Goal: Communication & Community: Connect with others

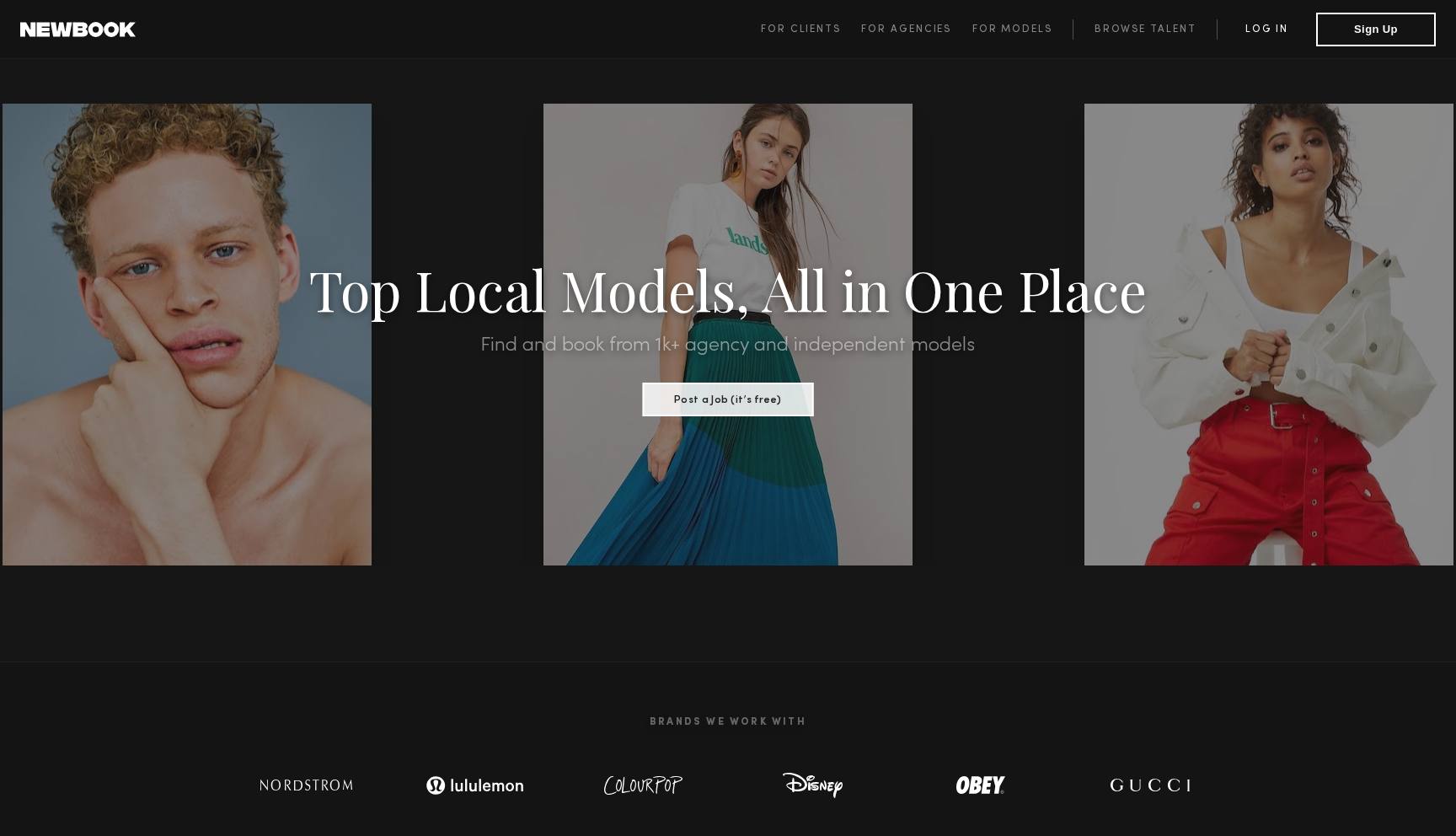
click at [1257, 25] on link "Log in" at bounding box center [1267, 29] width 100 height 20
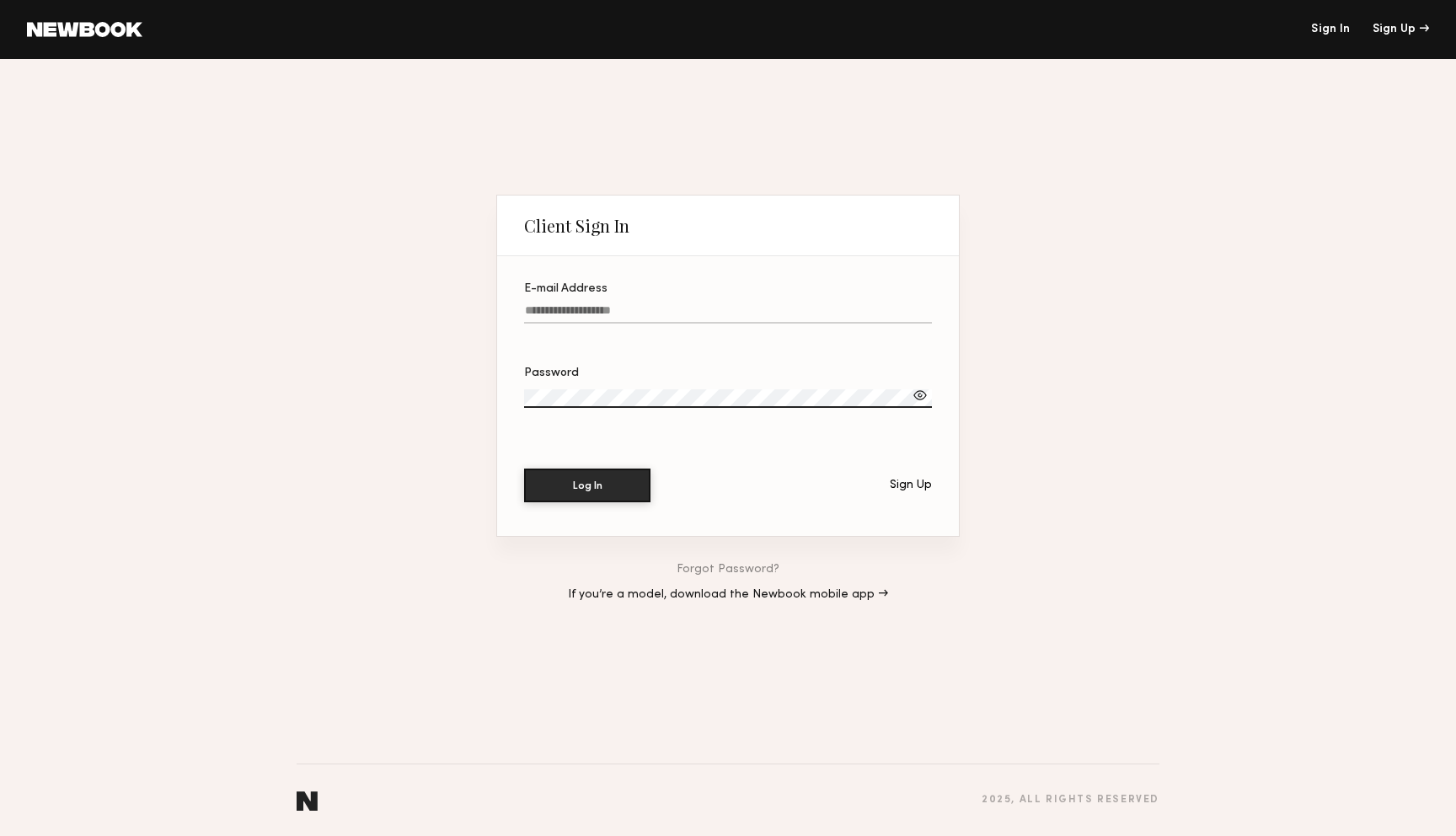
type input "**********"
click at [608, 496] on button "Log In" at bounding box center [587, 484] width 127 height 34
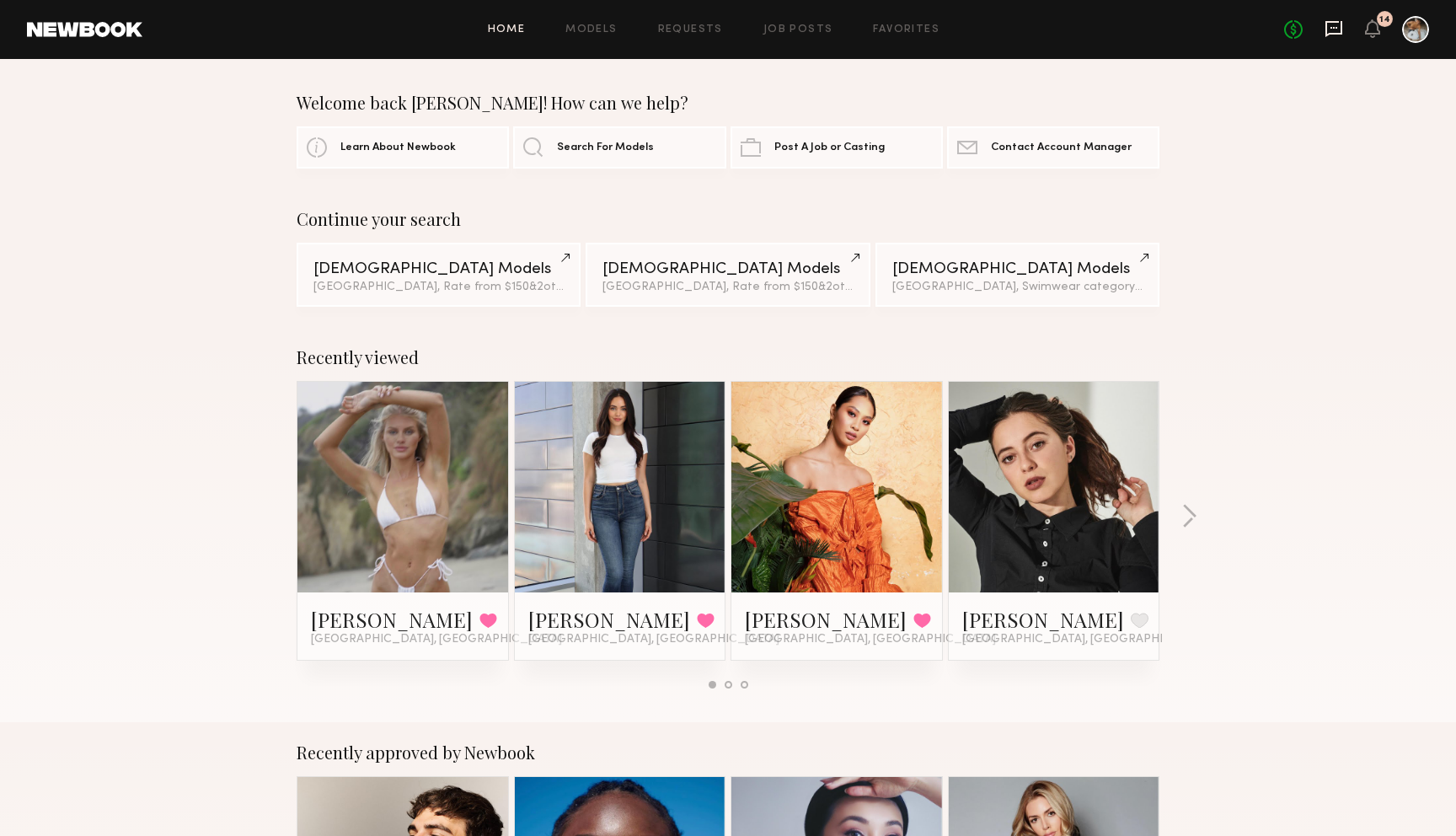
click at [1337, 31] on icon at bounding box center [1333, 28] width 19 height 19
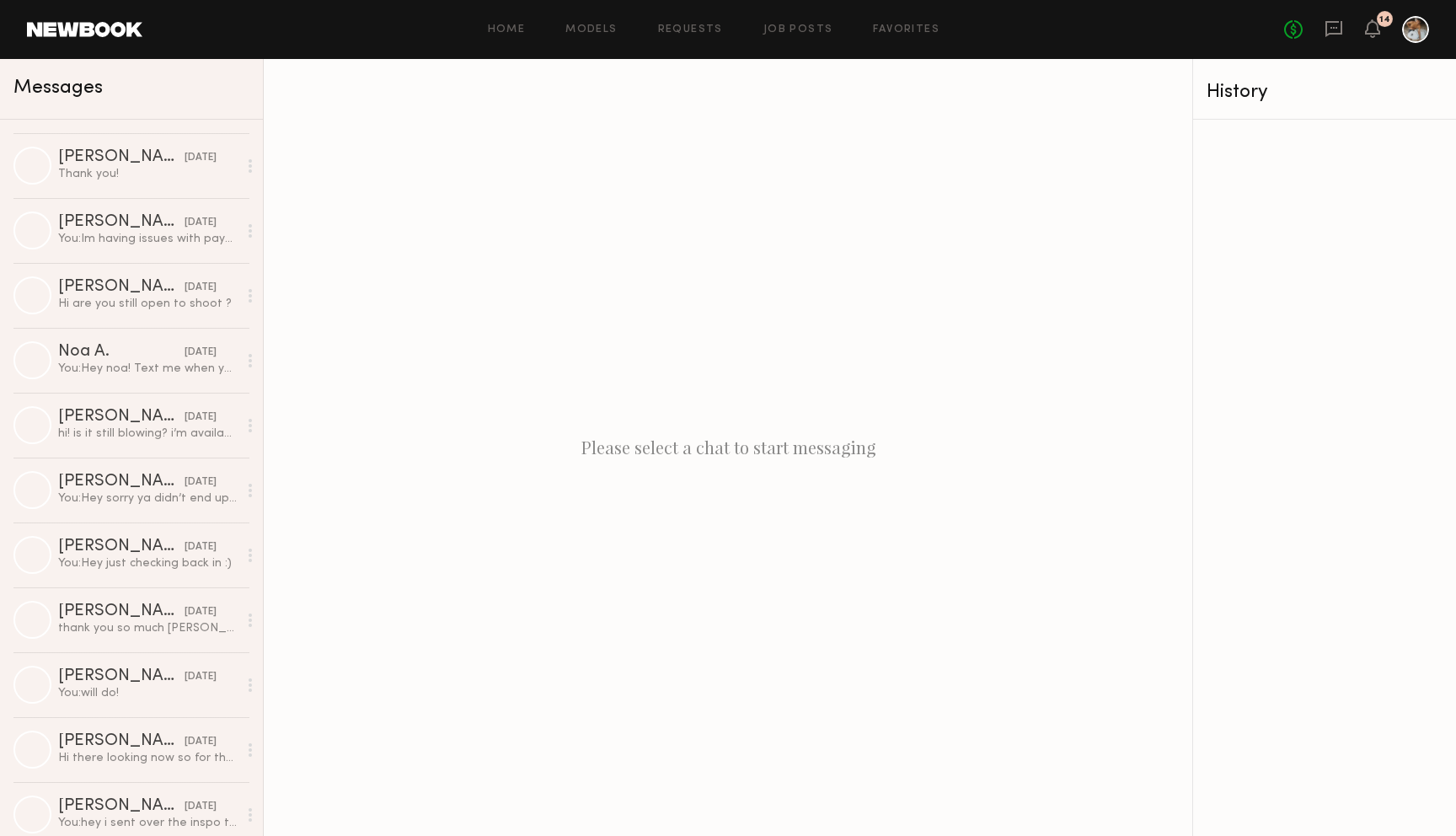
scroll to position [4274, 0]
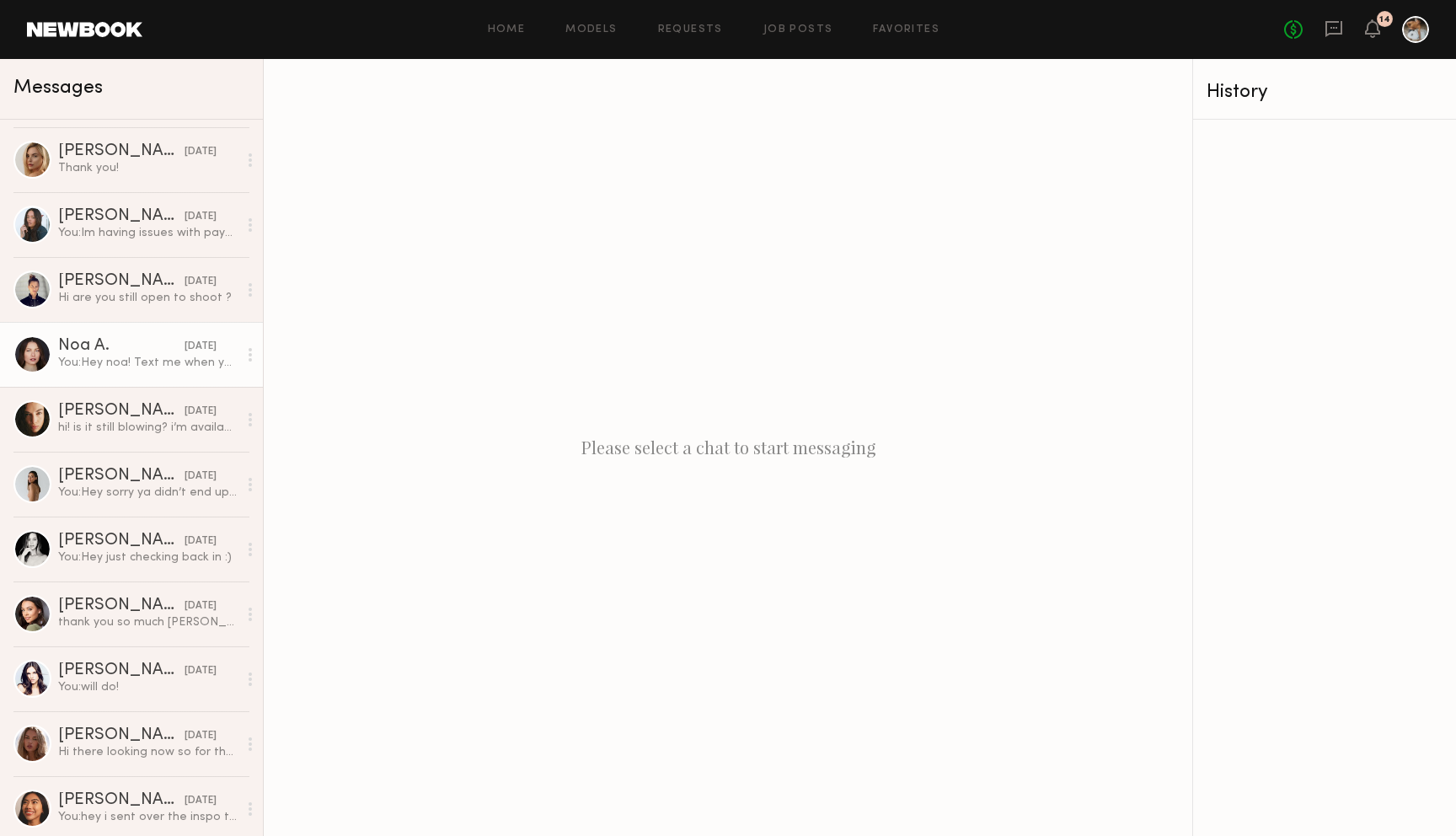
click at [142, 366] on div "You: Hey noa! Text me when you can :) 509-270-9489" at bounding box center [148, 363] width 180 height 16
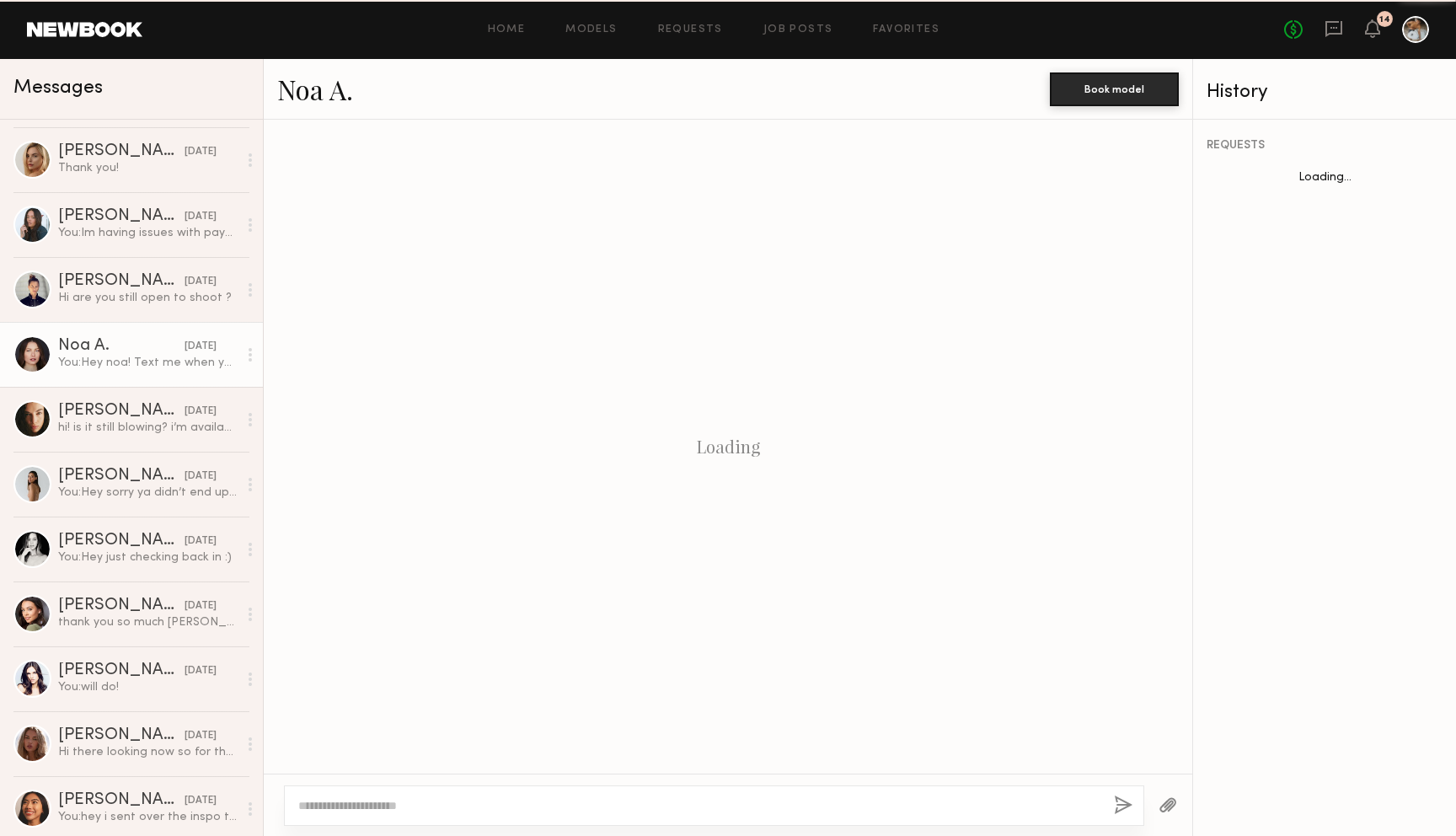
scroll to position [2131, 0]
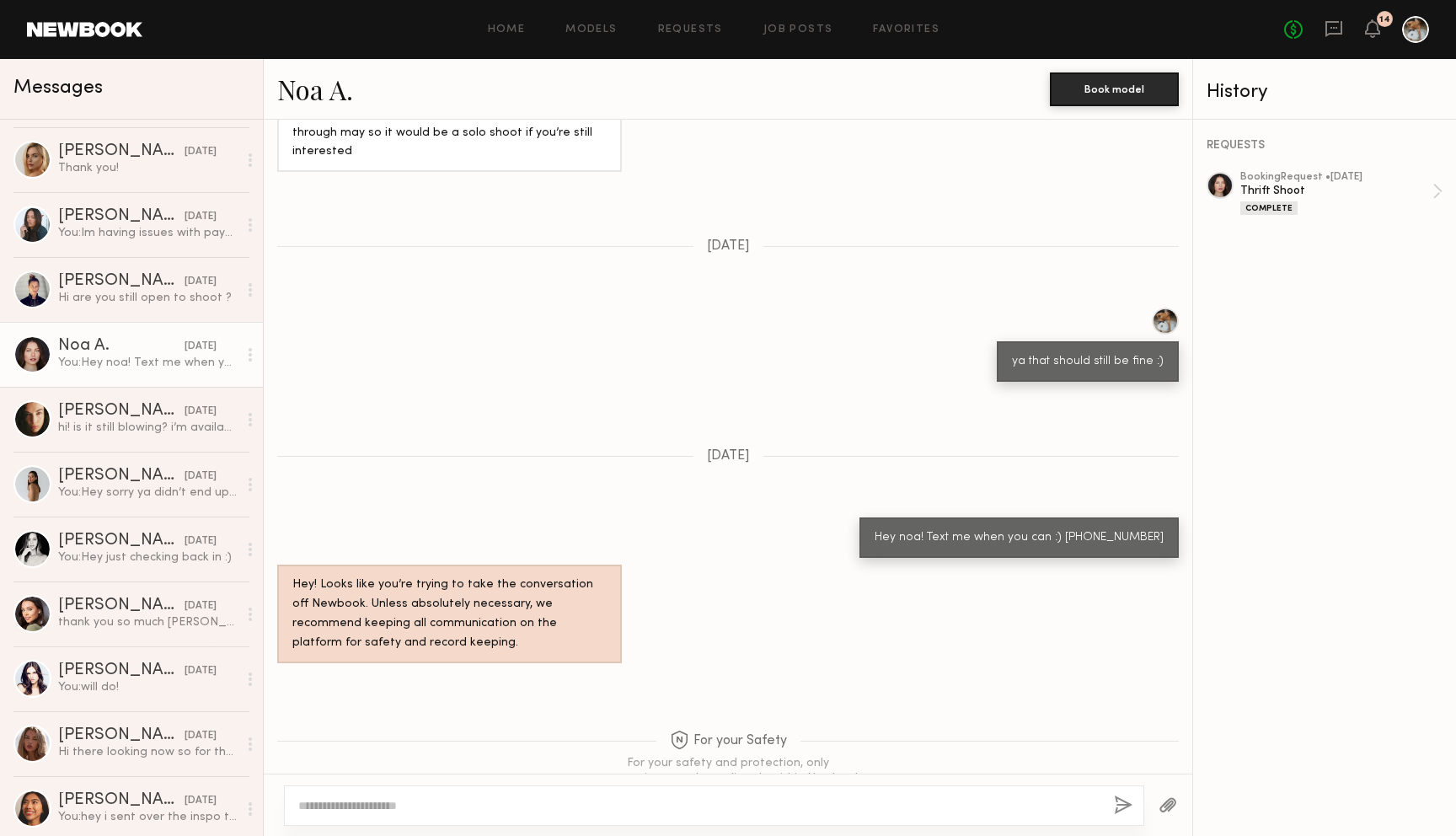
click at [327, 90] on link "Noa A." at bounding box center [315, 89] width 76 height 36
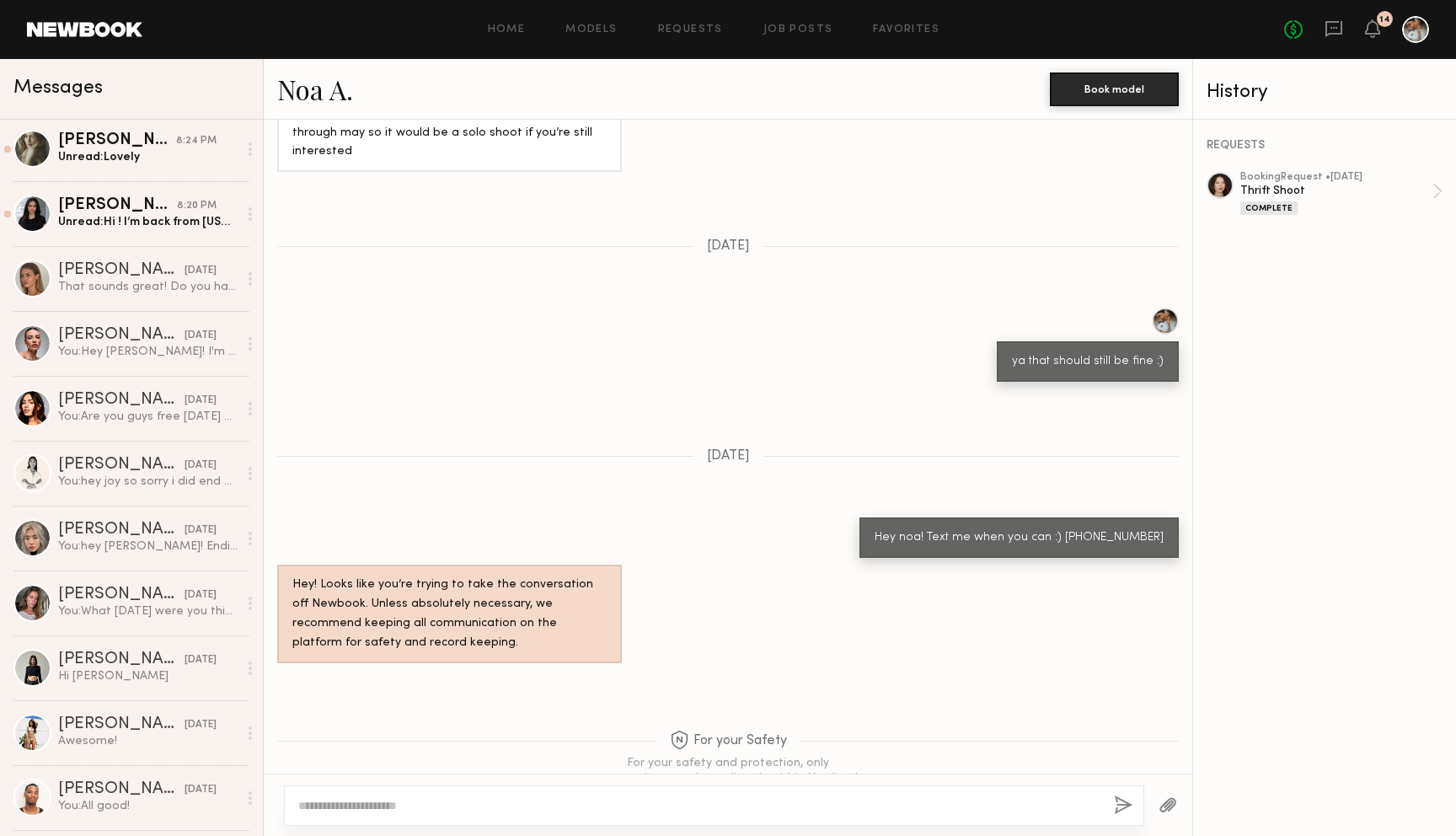
scroll to position [4, 0]
click at [151, 272] on div "Shannon U." at bounding box center [122, 269] width 127 height 17
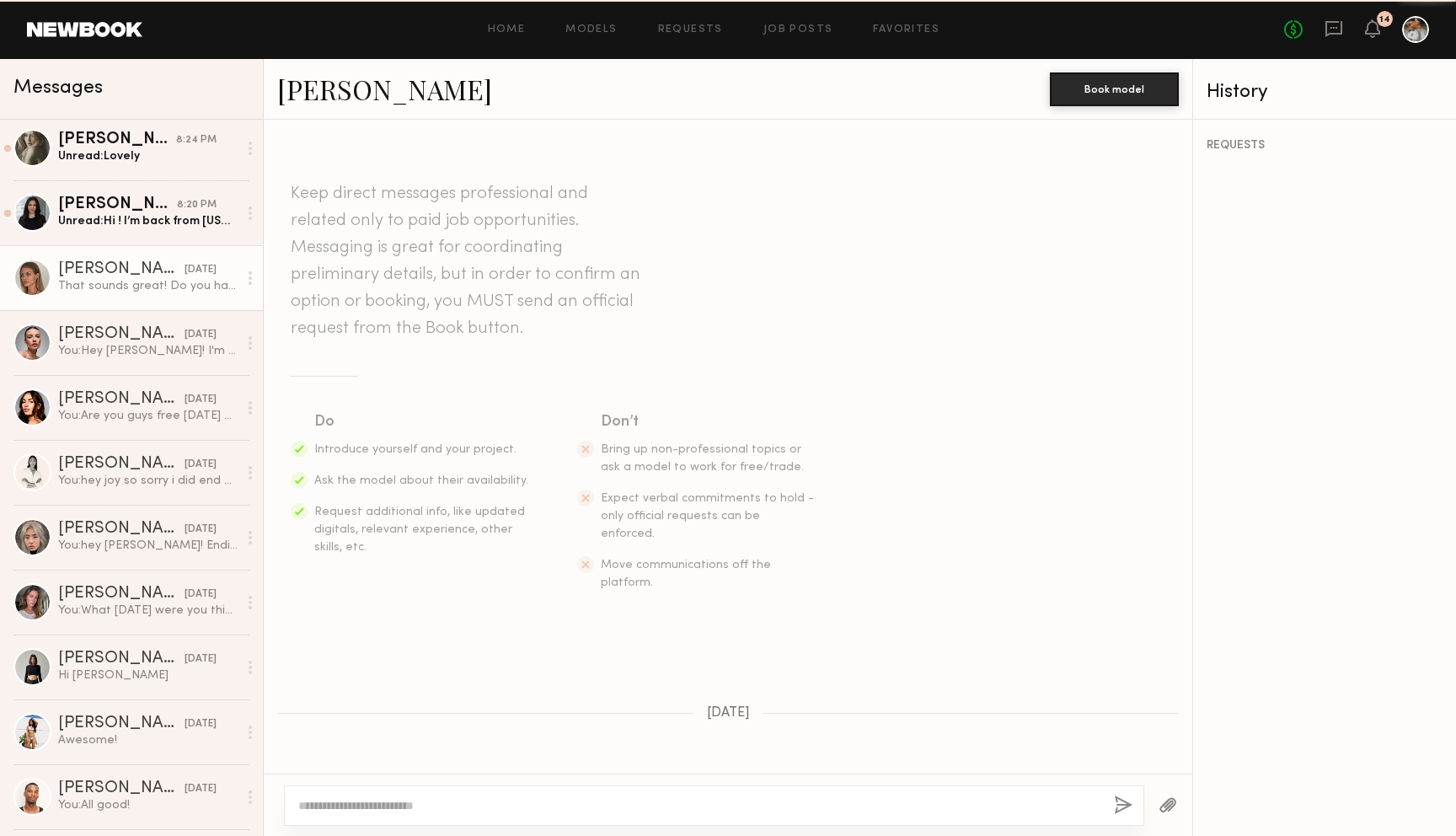
scroll to position [2517, 0]
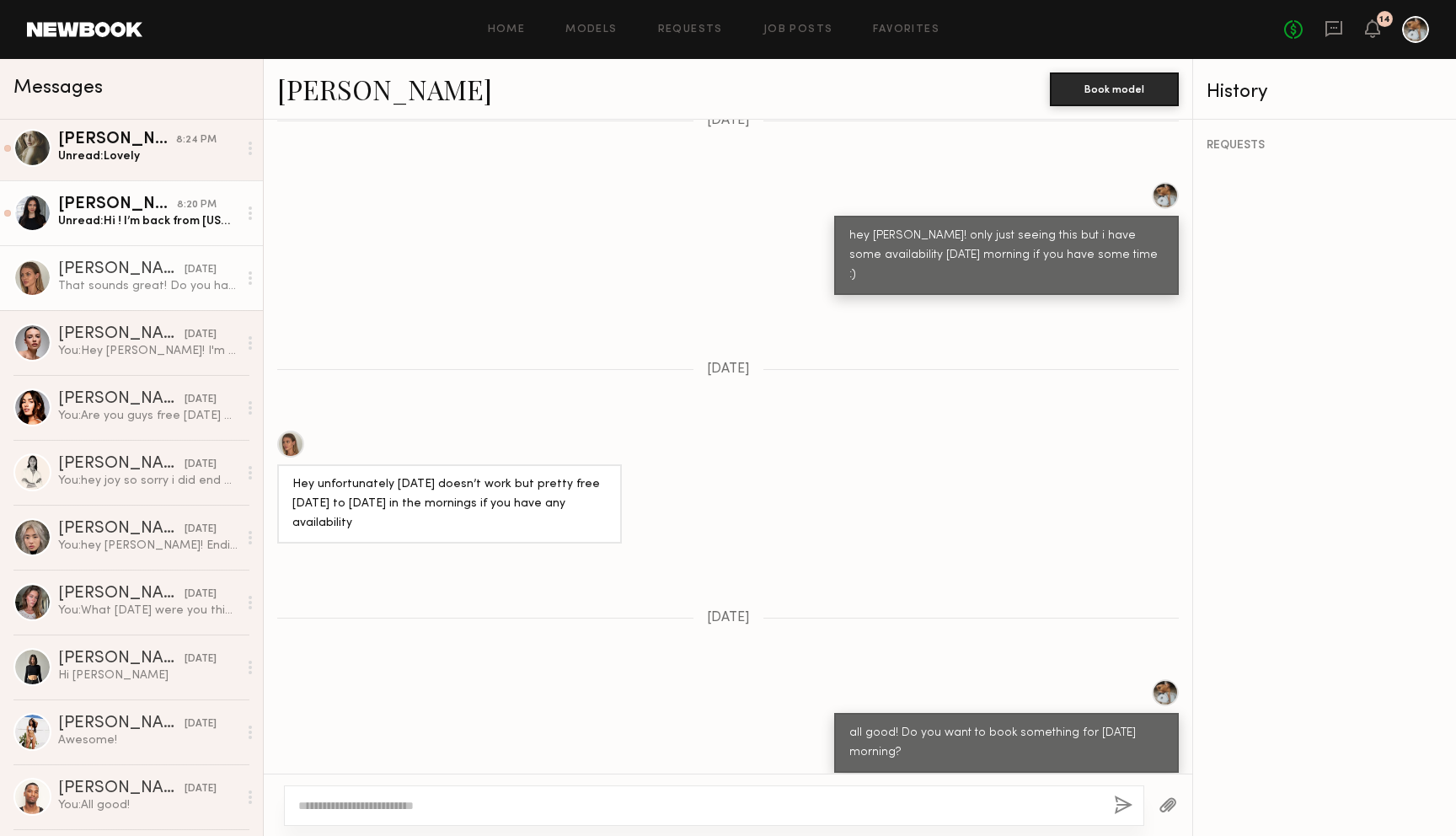
click at [126, 201] on div "Haley A." at bounding box center [118, 204] width 119 height 17
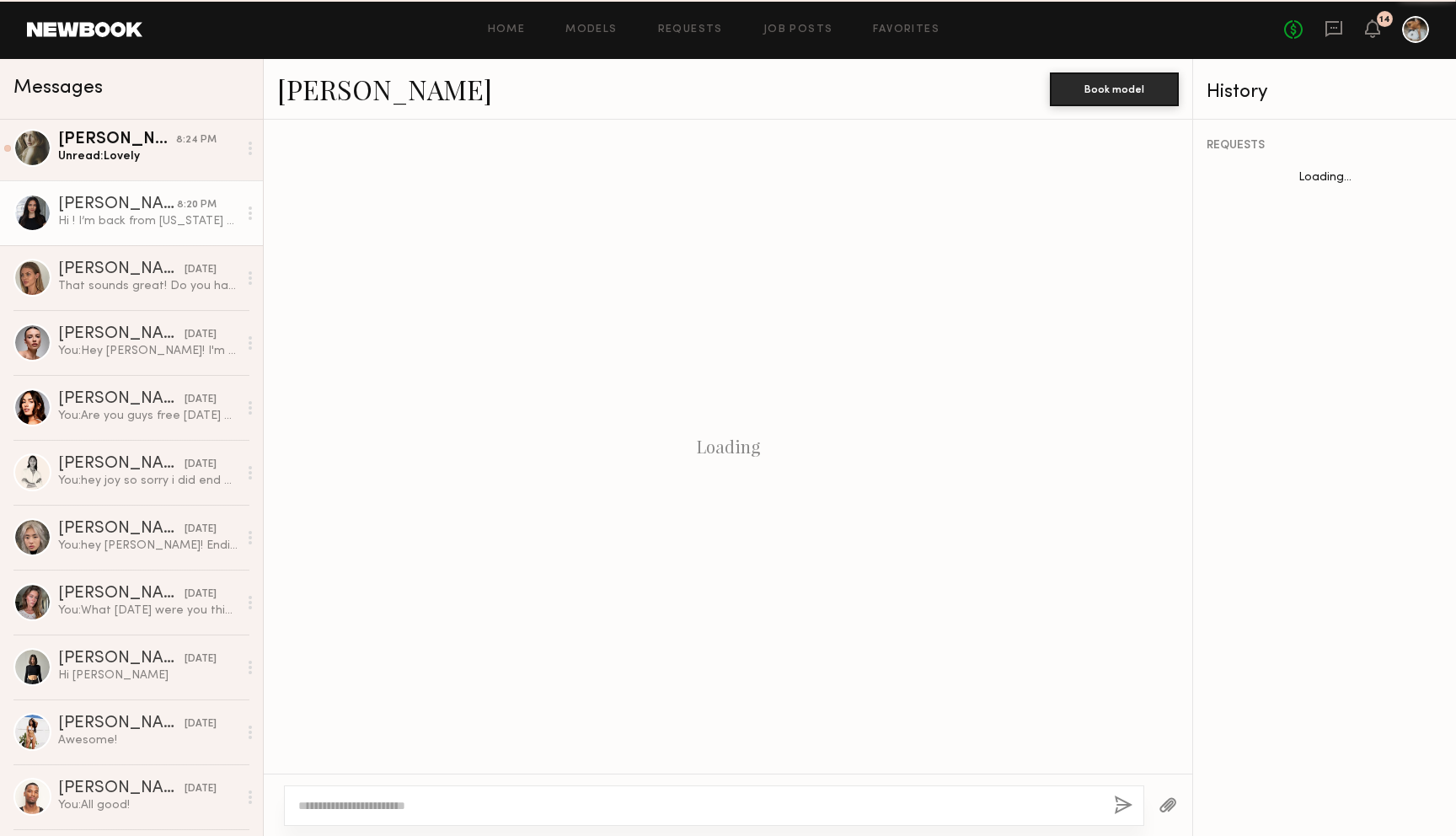
scroll to position [577, 0]
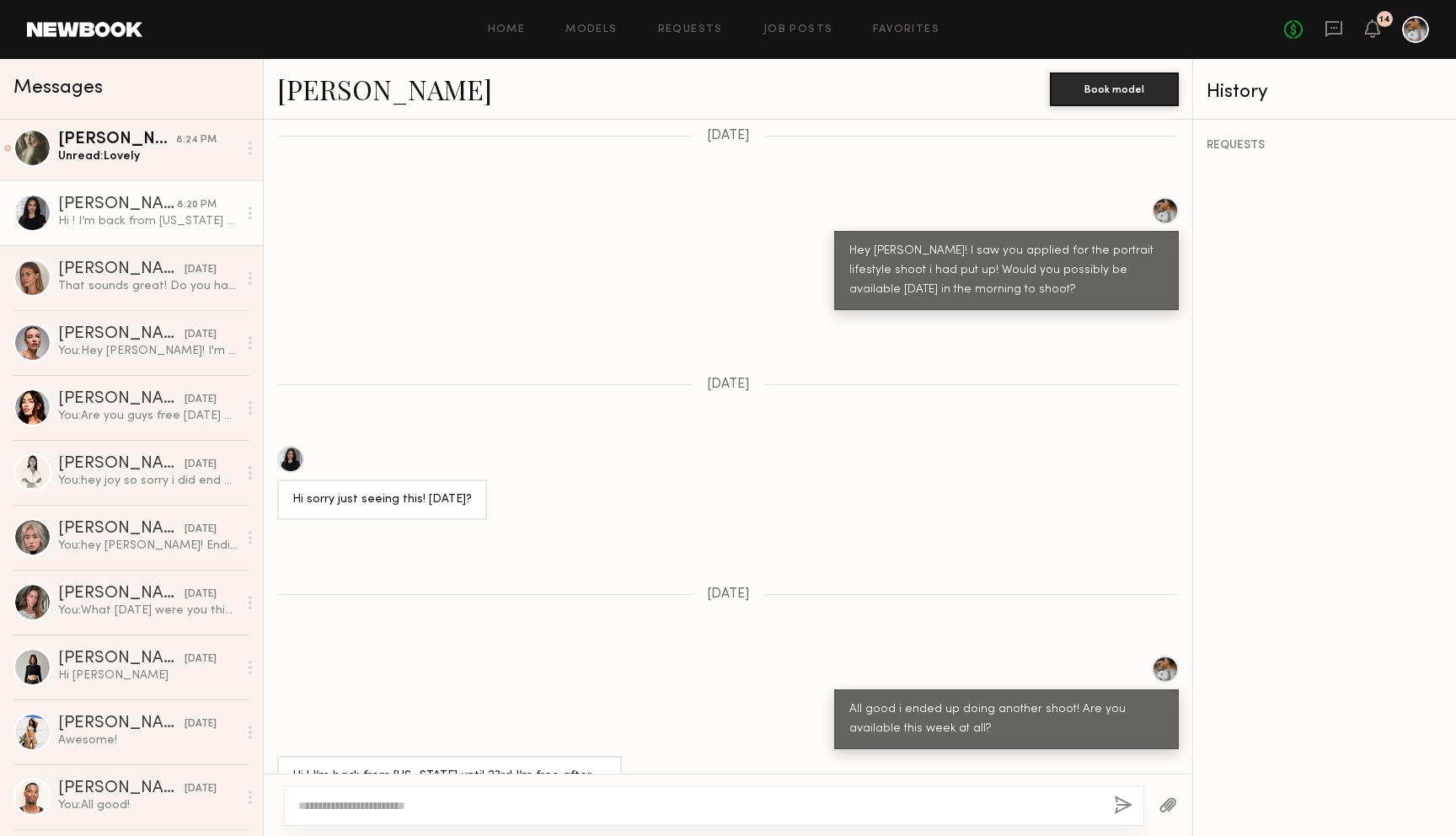
click at [171, 211] on div "Haley A." at bounding box center [118, 204] width 119 height 17
click at [357, 85] on link "Haley A." at bounding box center [384, 89] width 215 height 36
click at [485, 808] on textarea at bounding box center [700, 805] width 802 height 17
type textarea "**********"
click at [1120, 807] on button "button" at bounding box center [1123, 806] width 19 height 21
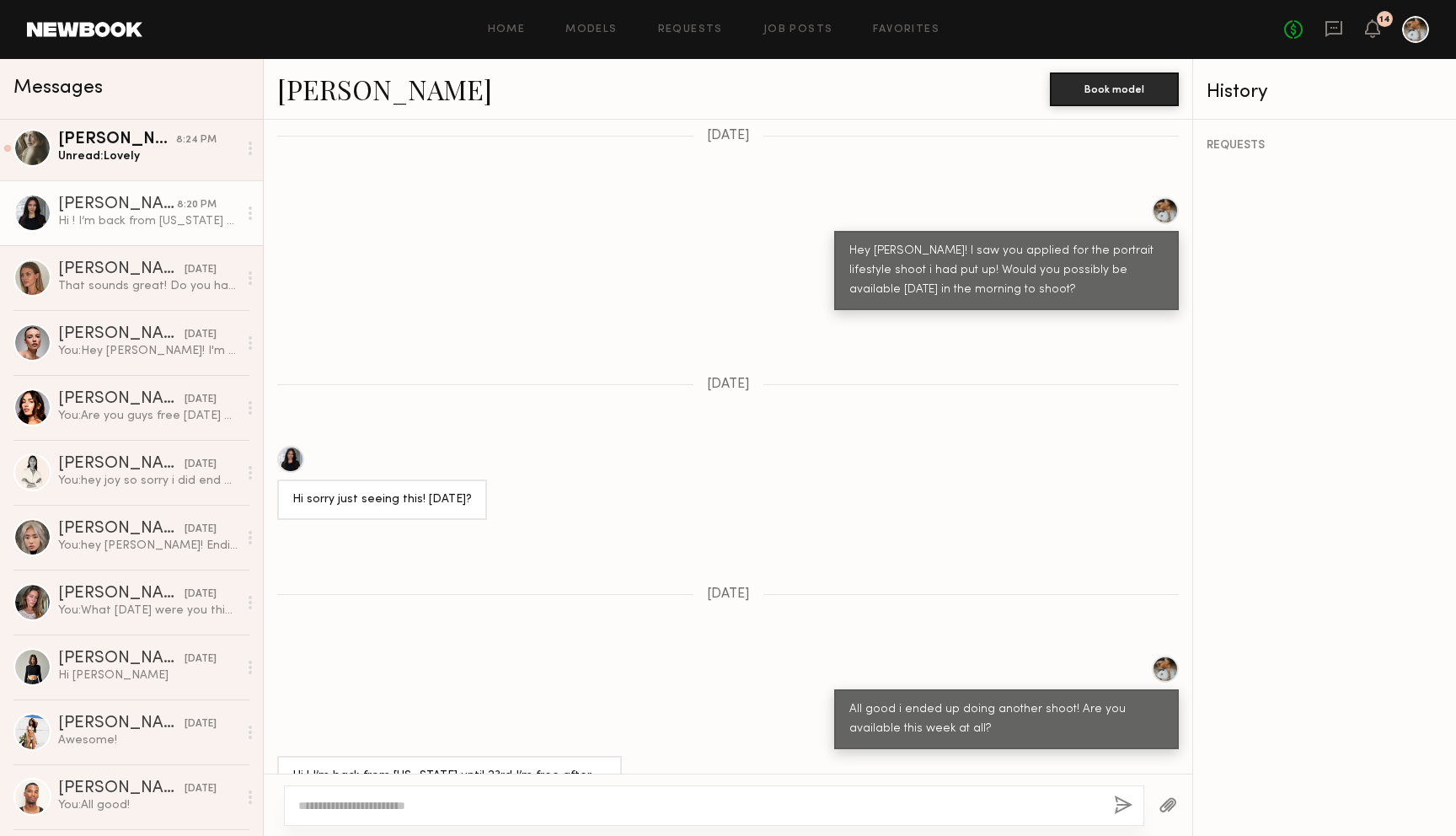
scroll to position [806, 0]
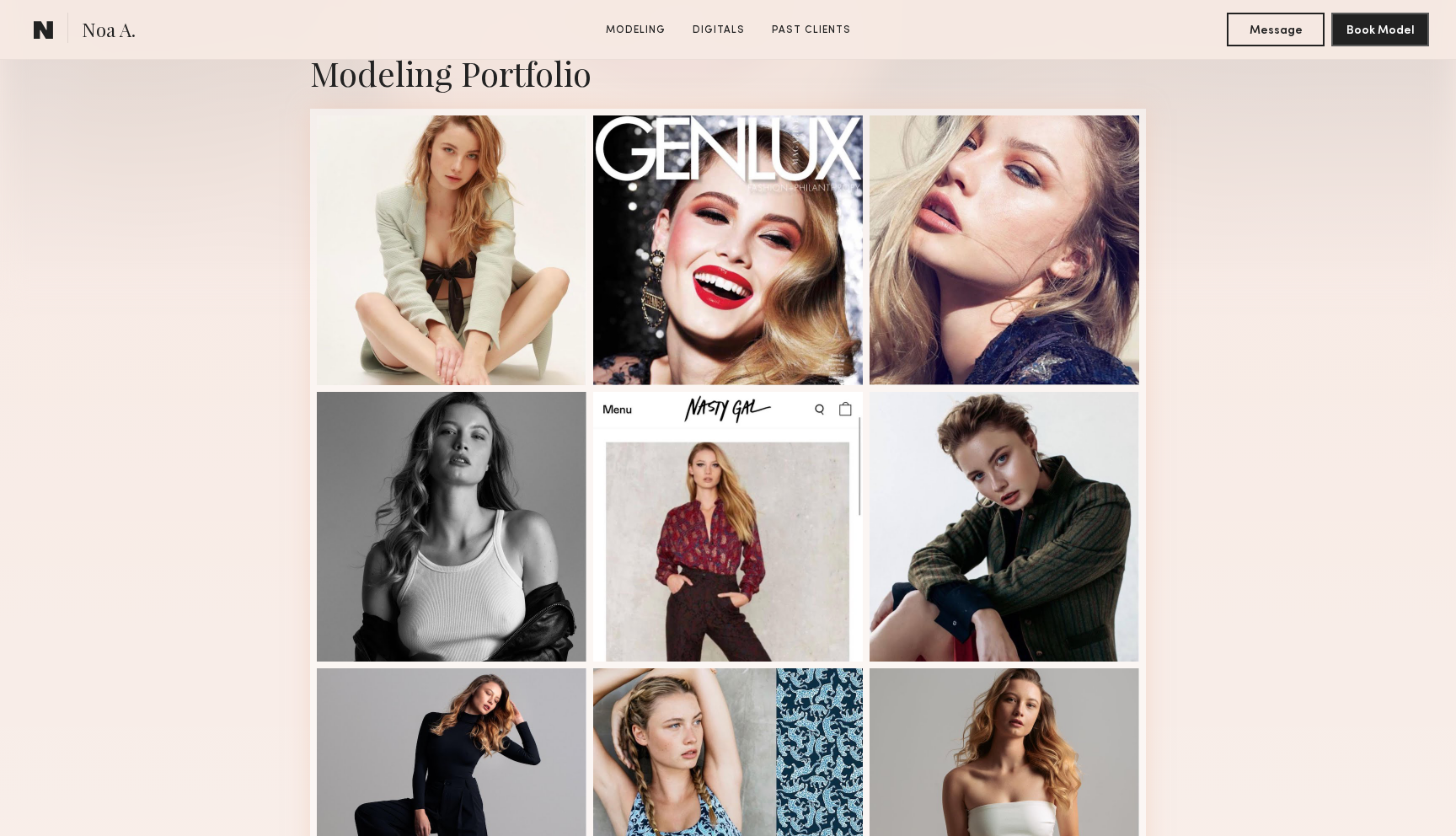
scroll to position [383, 0]
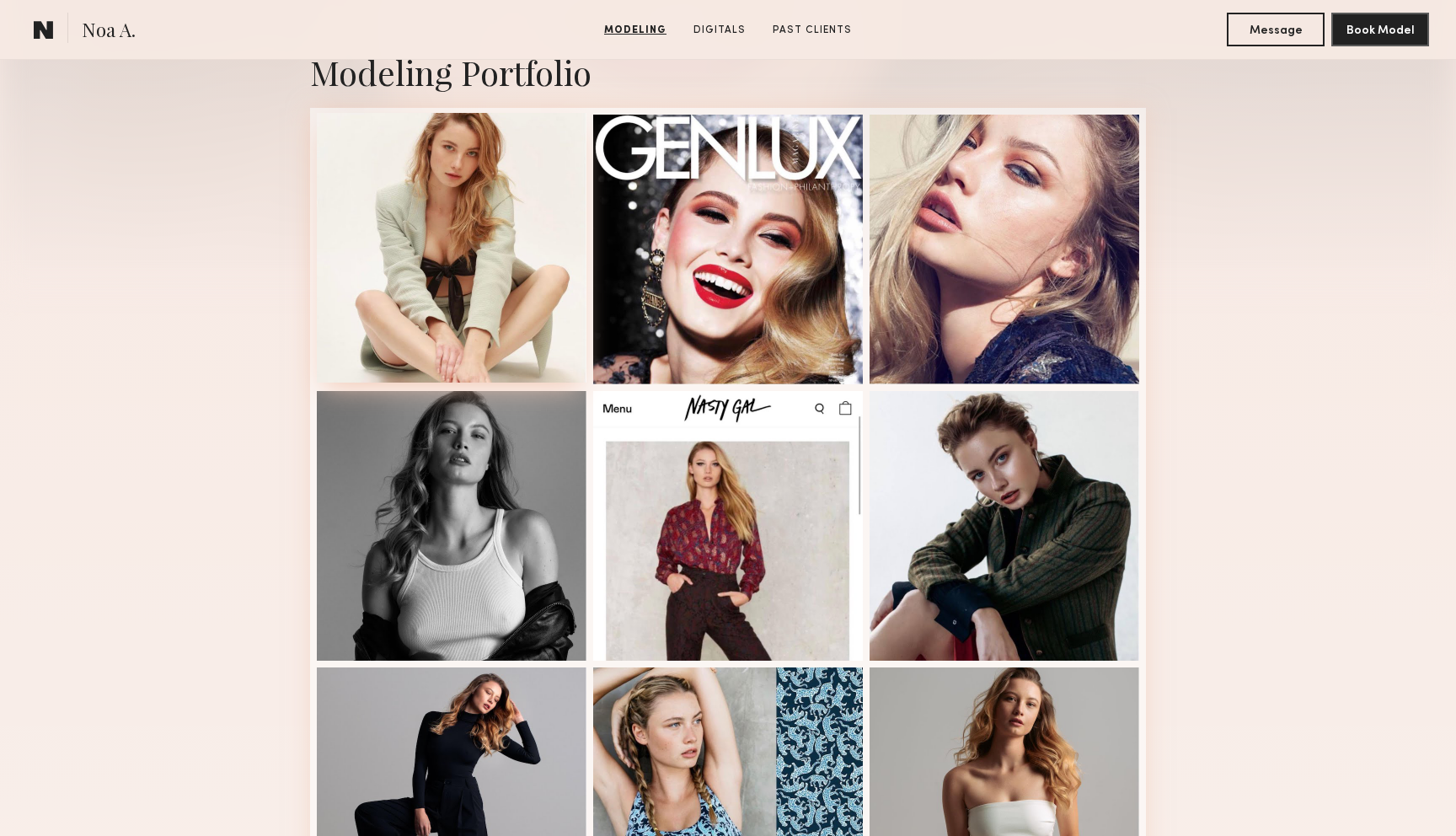
click at [424, 272] on div at bounding box center [452, 248] width 269 height 269
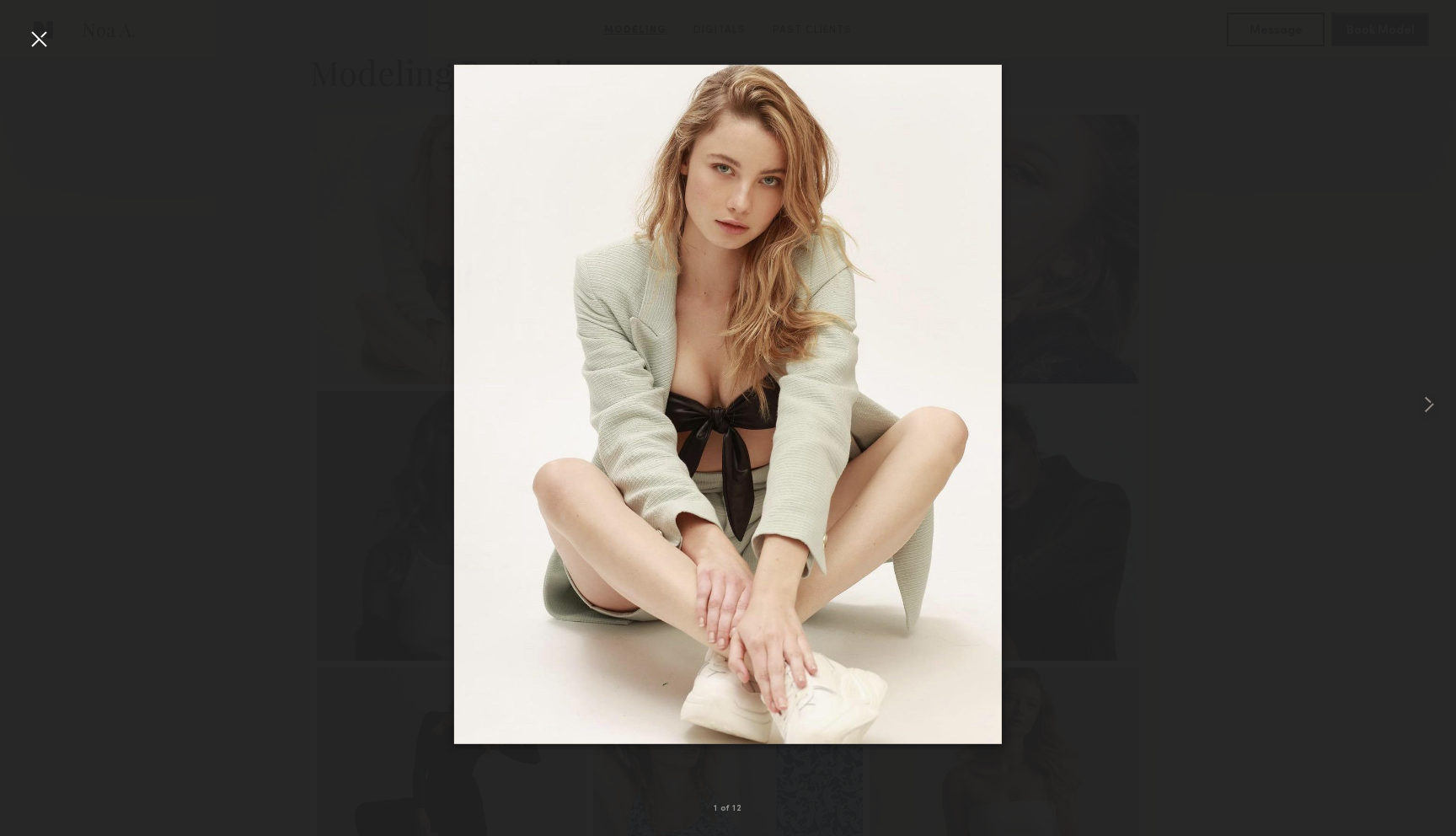
click at [112, 324] on div at bounding box center [728, 405] width 1456 height 755
click at [266, 366] on div at bounding box center [728, 405] width 1456 height 755
click at [49, 37] on div at bounding box center [39, 39] width 27 height 27
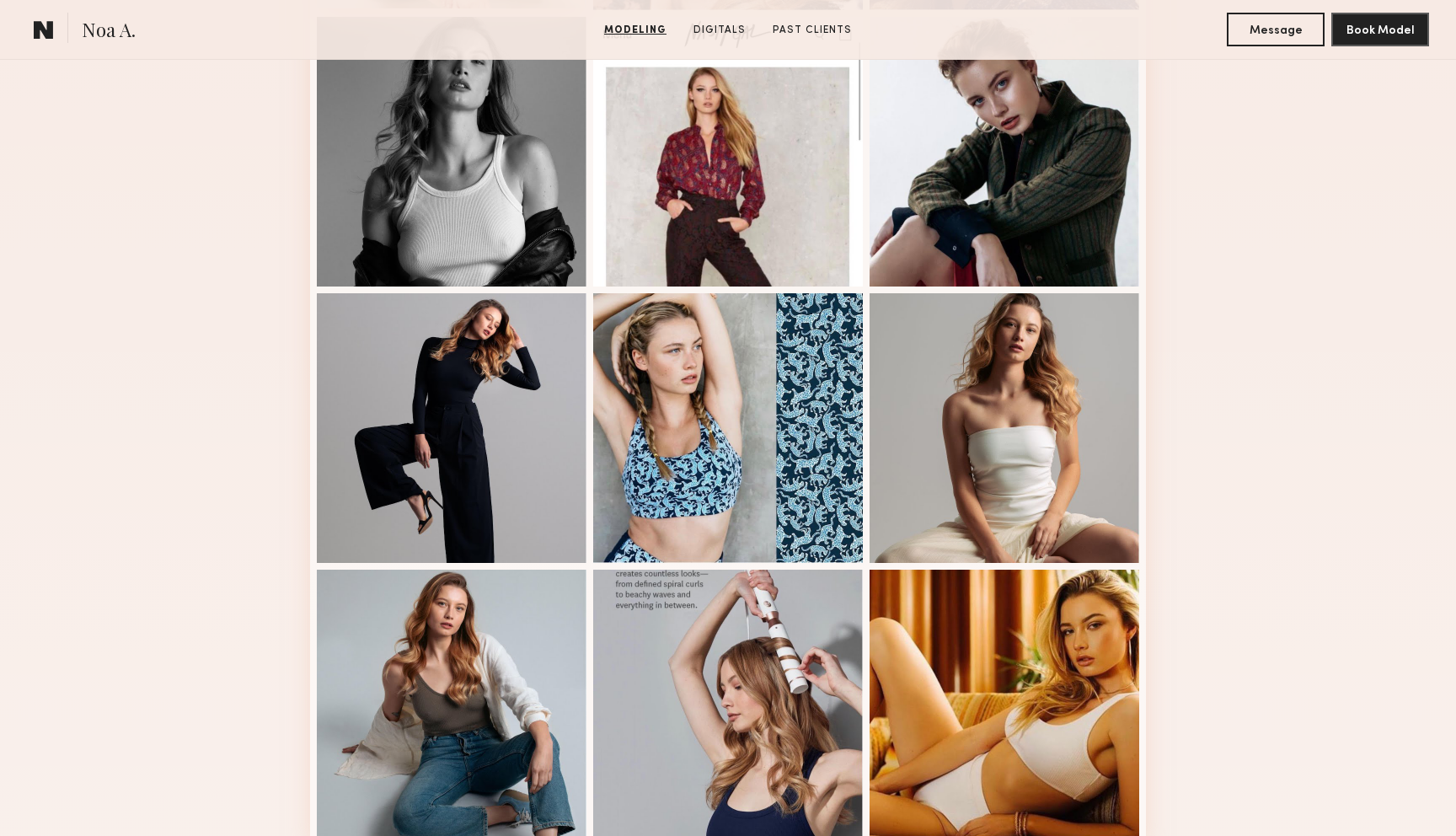
scroll to position [782, 0]
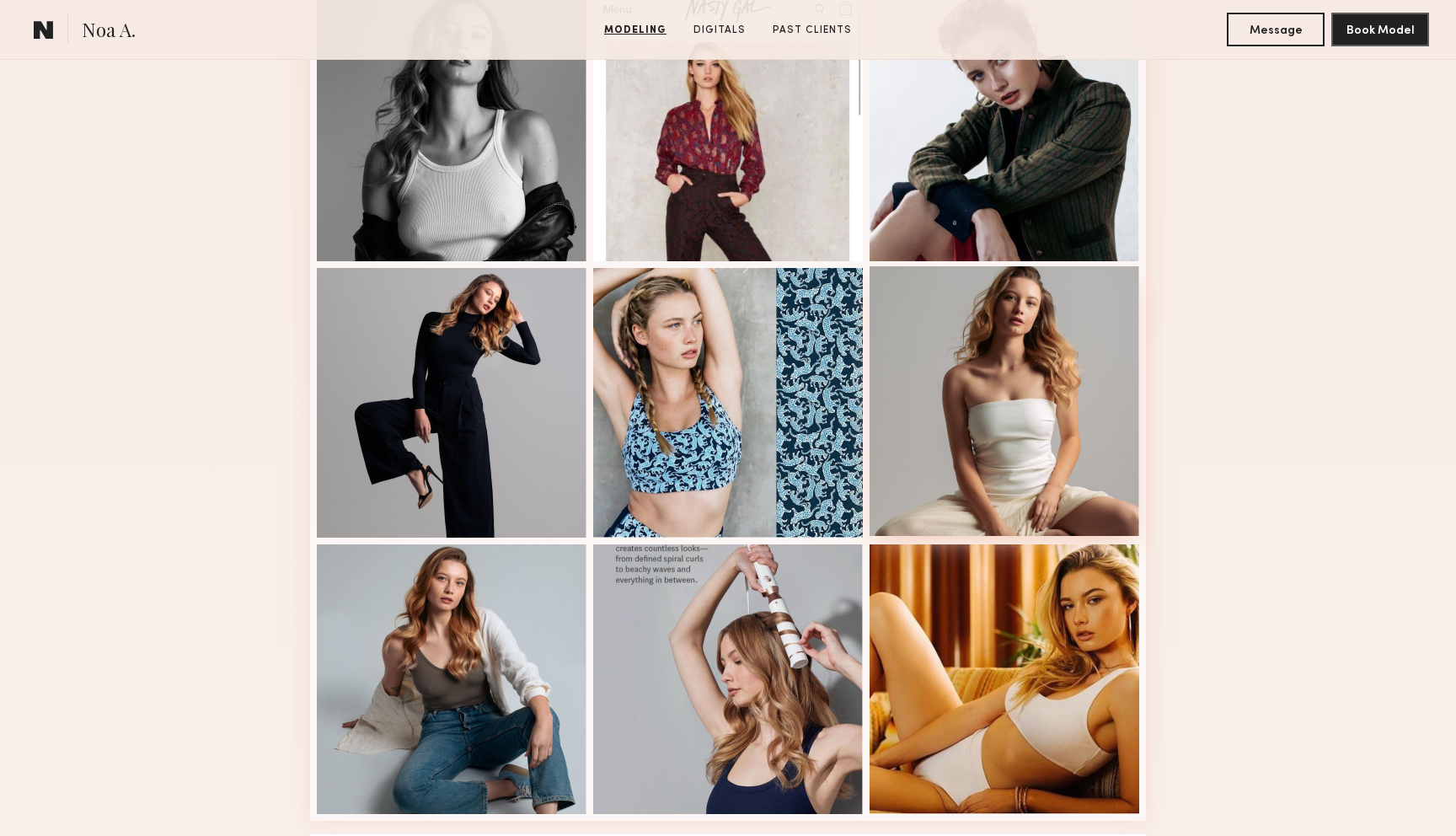
click at [954, 405] on div at bounding box center [1004, 401] width 269 height 269
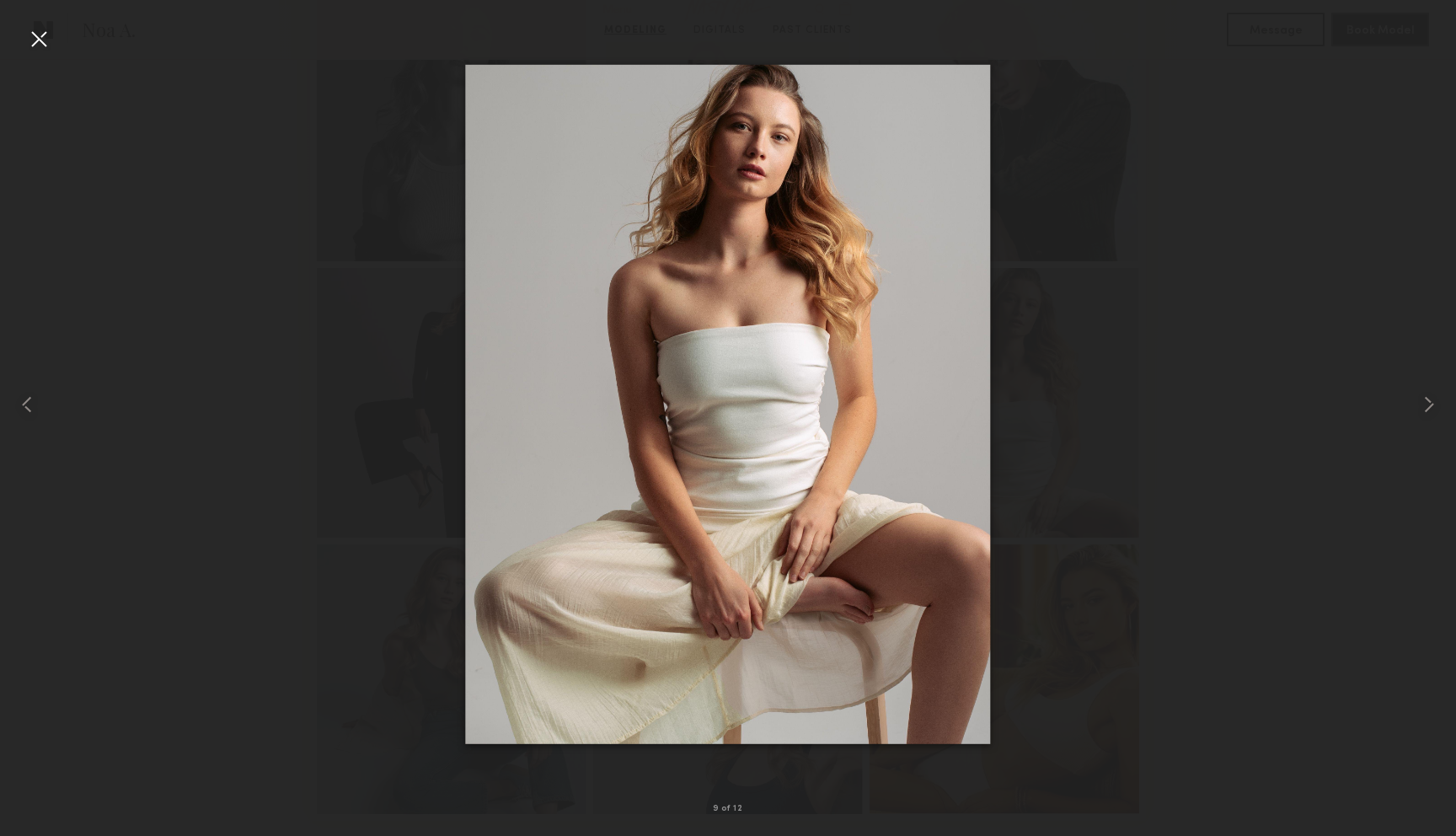
click at [221, 255] on div at bounding box center [728, 405] width 1456 height 755
click at [33, 32] on div at bounding box center [39, 39] width 27 height 27
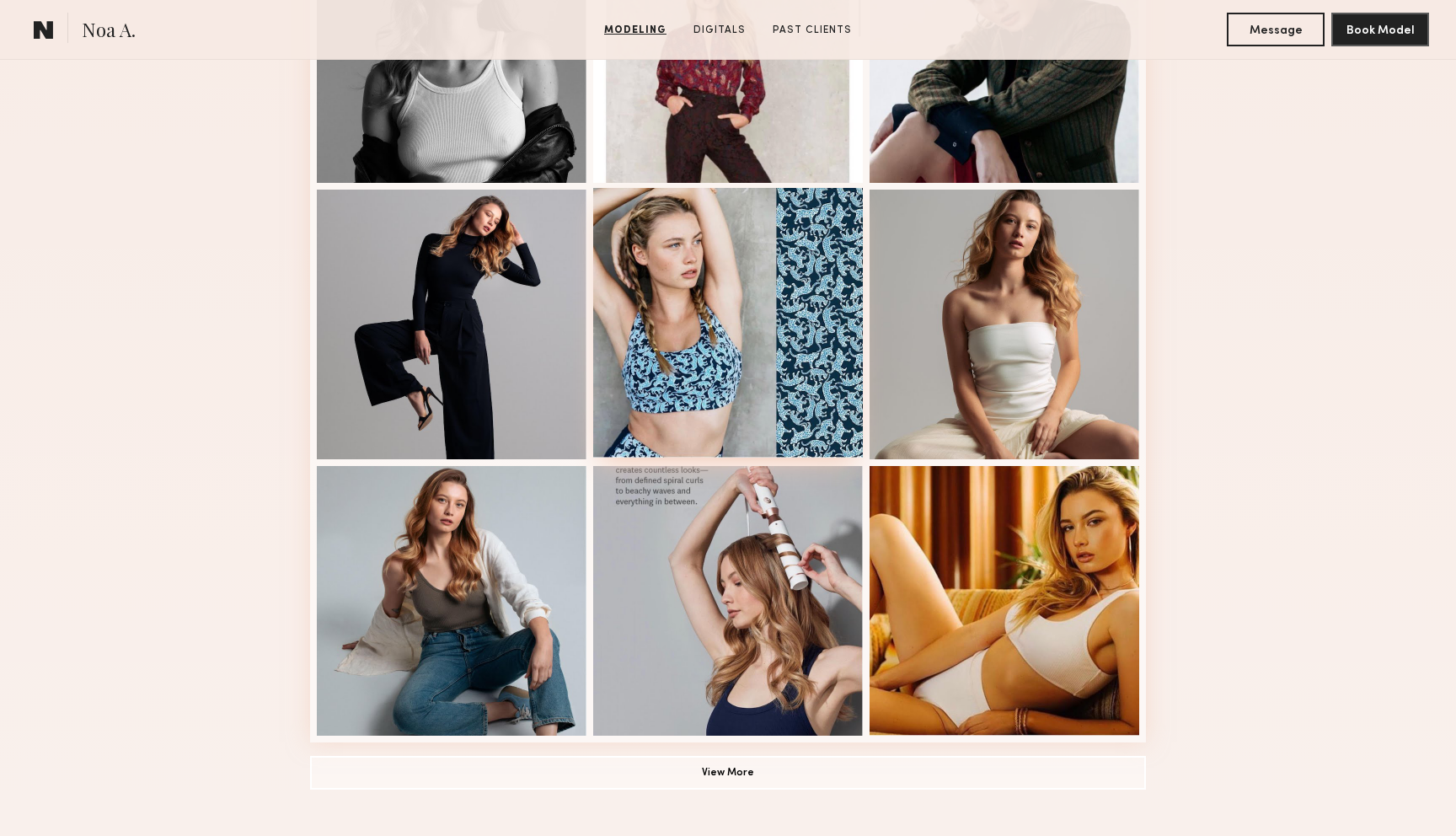
scroll to position [868, 0]
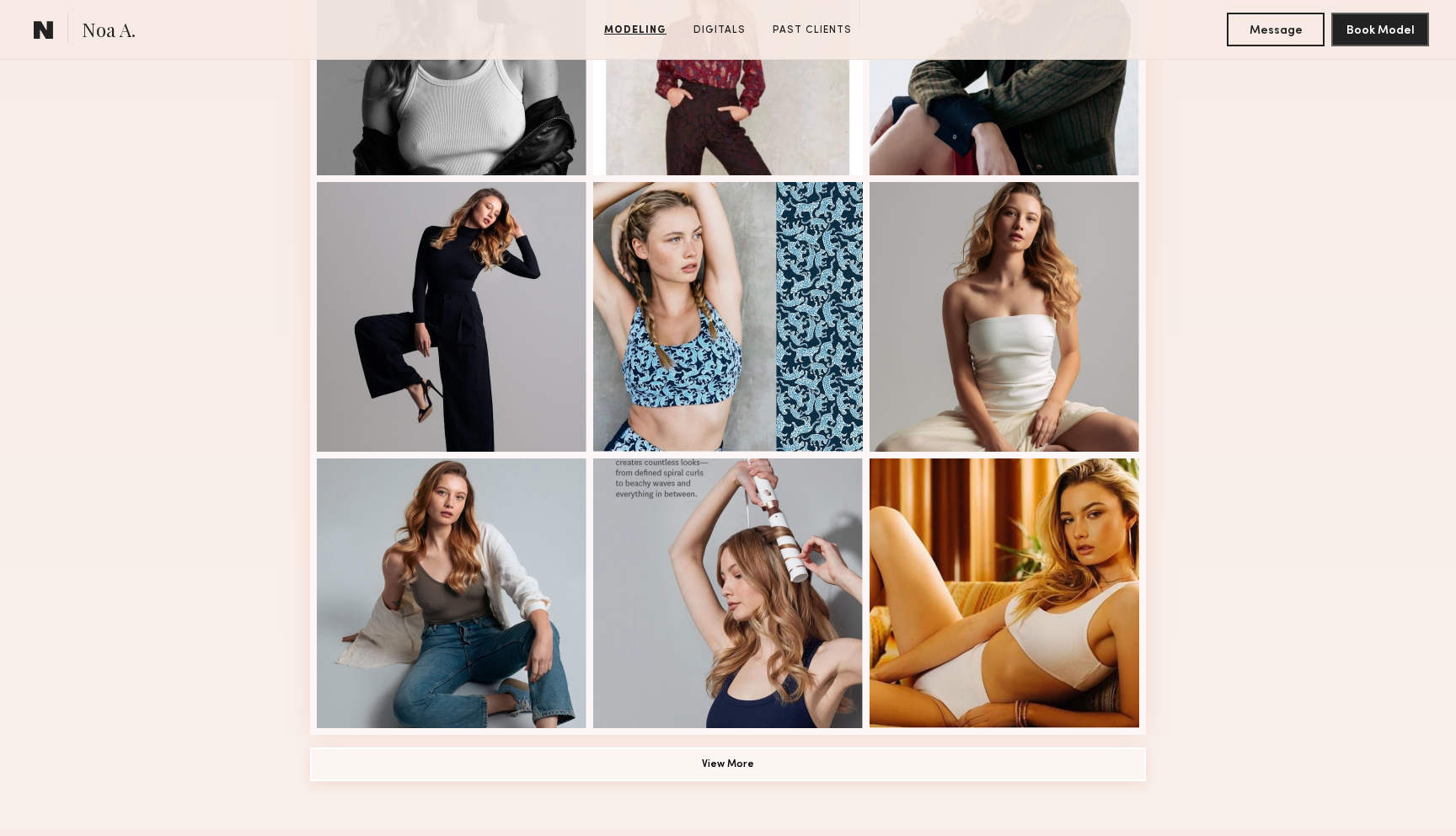
click at [799, 764] on button "View More" at bounding box center [728, 764] width 836 height 34
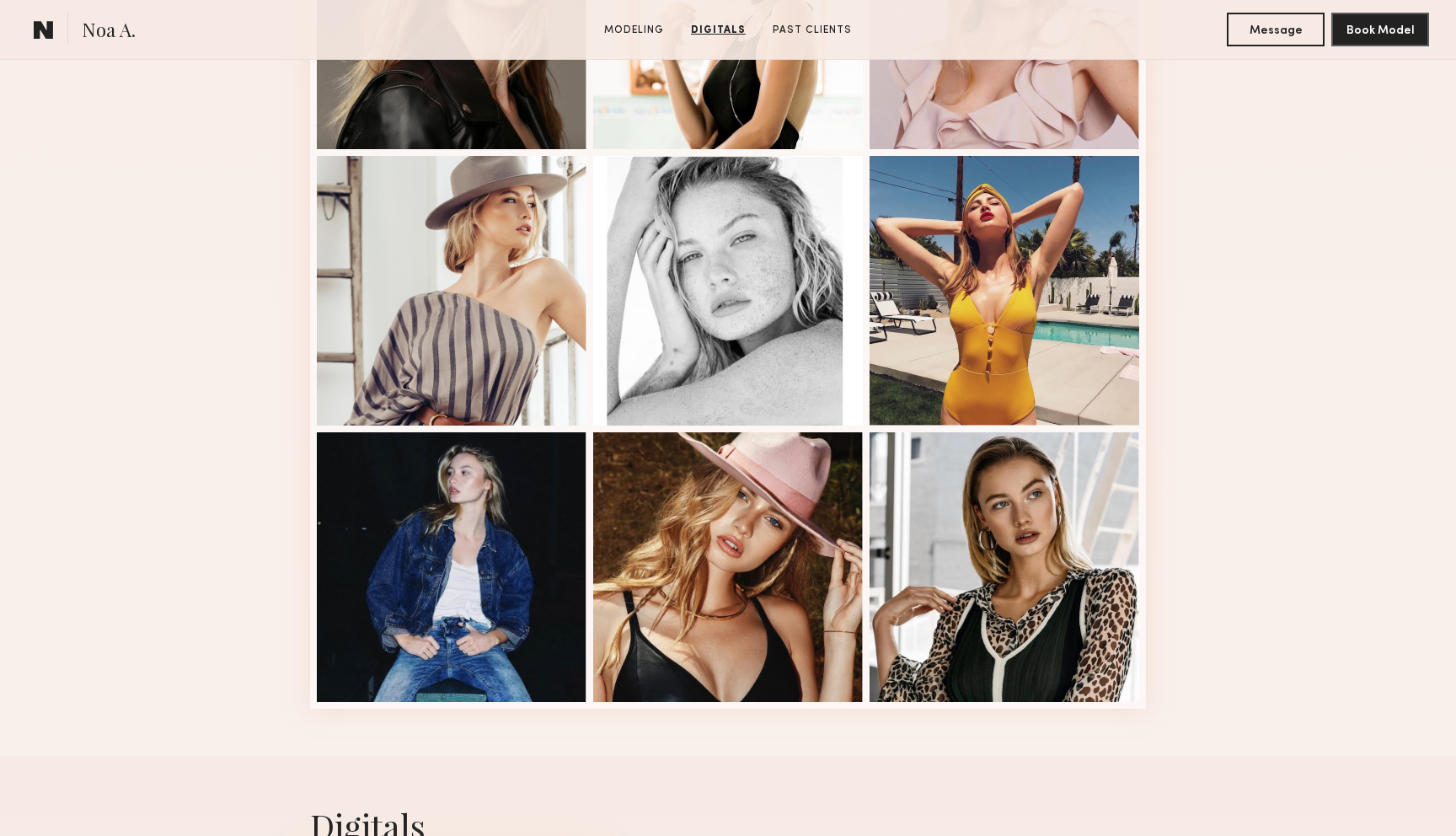
scroll to position [1997, 0]
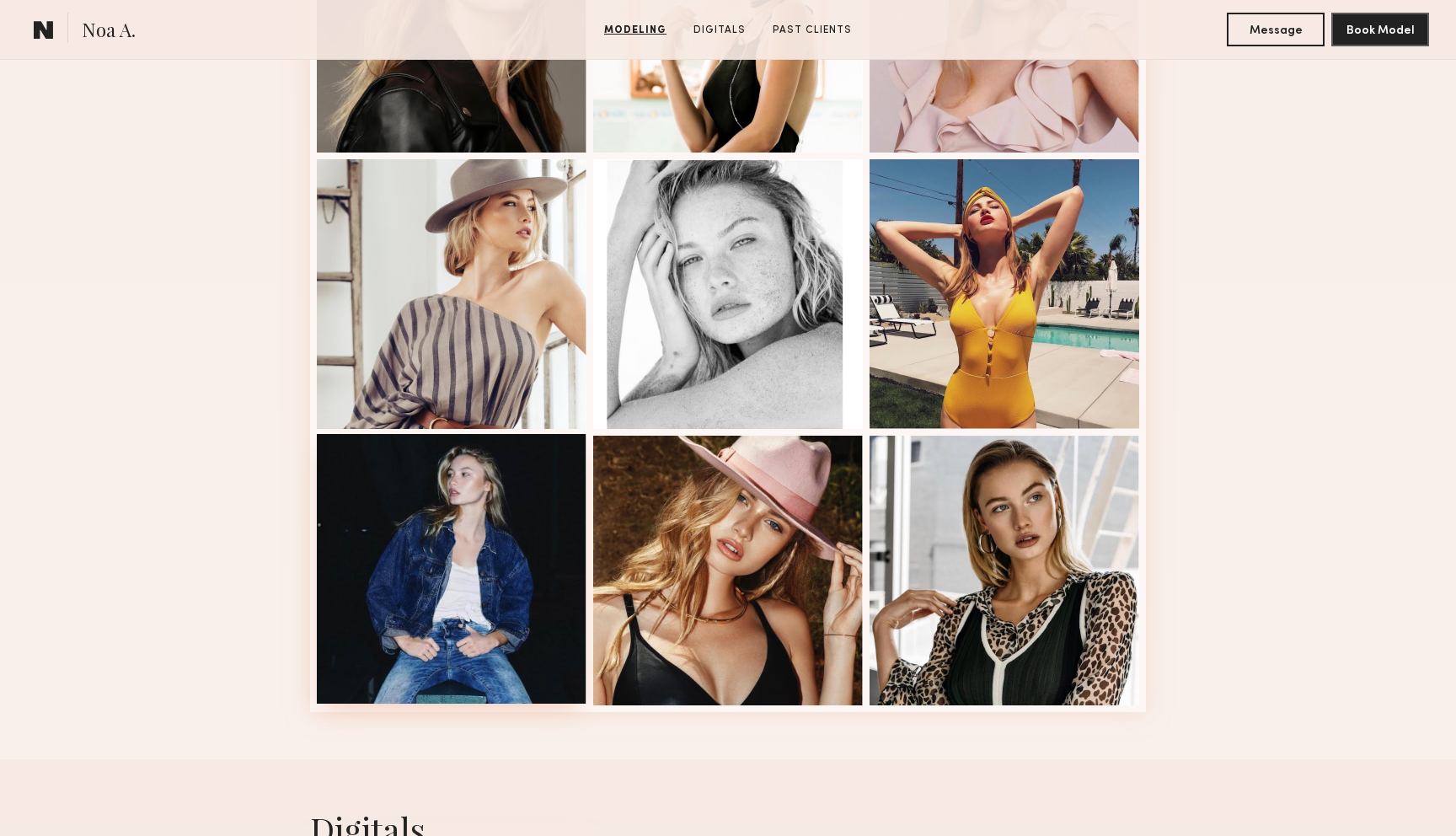
click at [453, 519] on div at bounding box center [452, 569] width 269 height 269
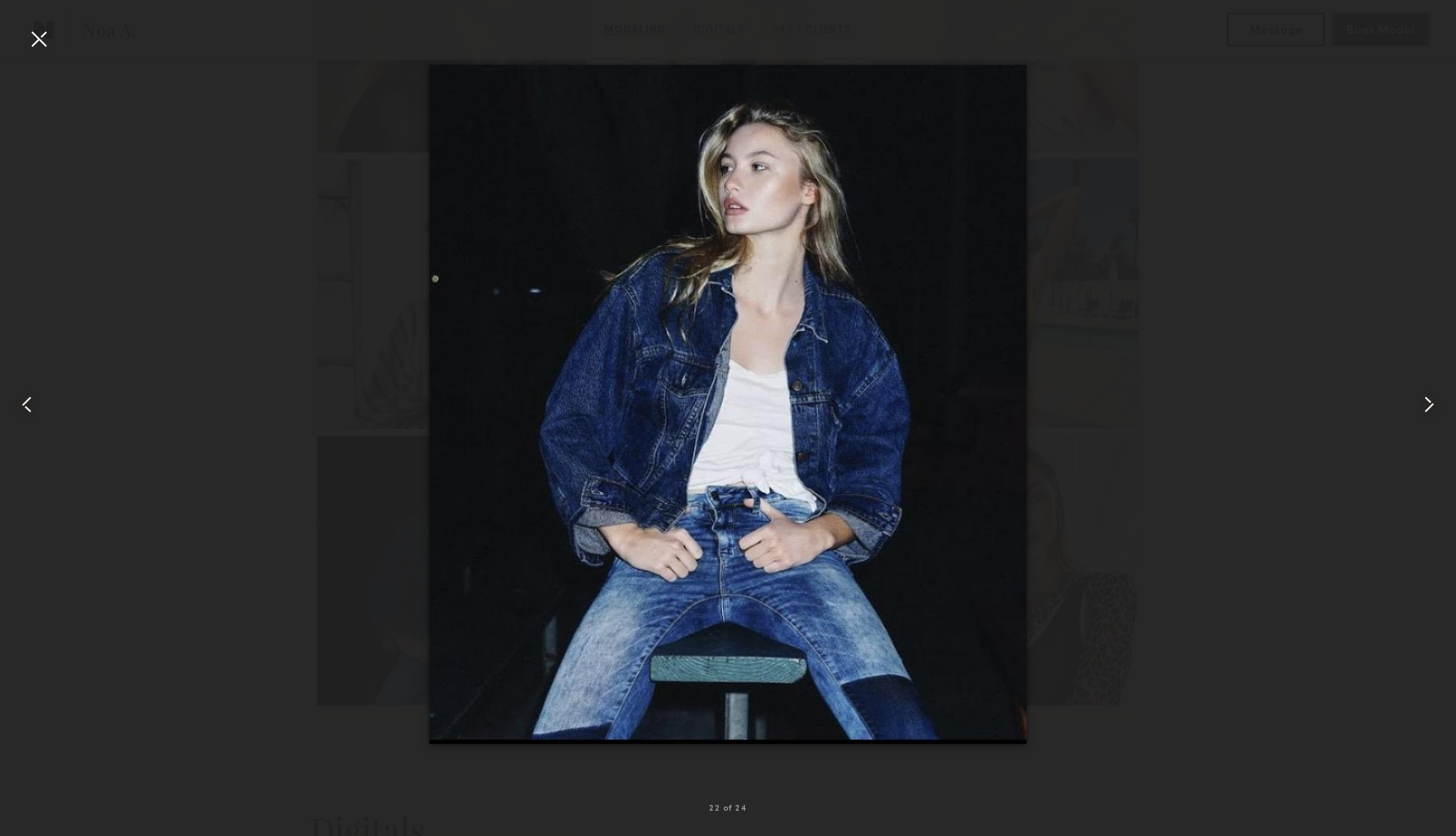
click at [34, 39] on div at bounding box center [39, 39] width 27 height 27
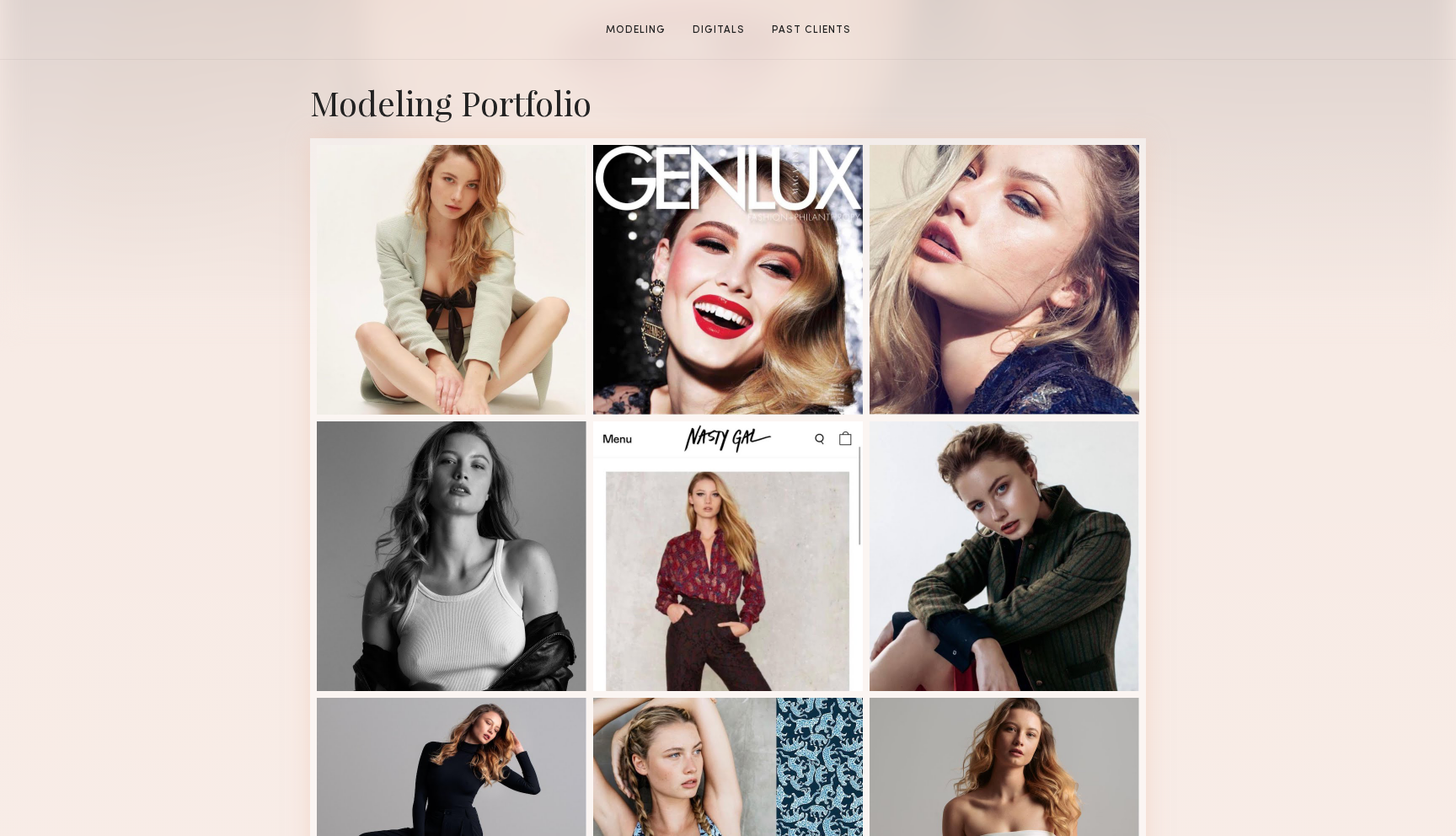
scroll to position [440, 0]
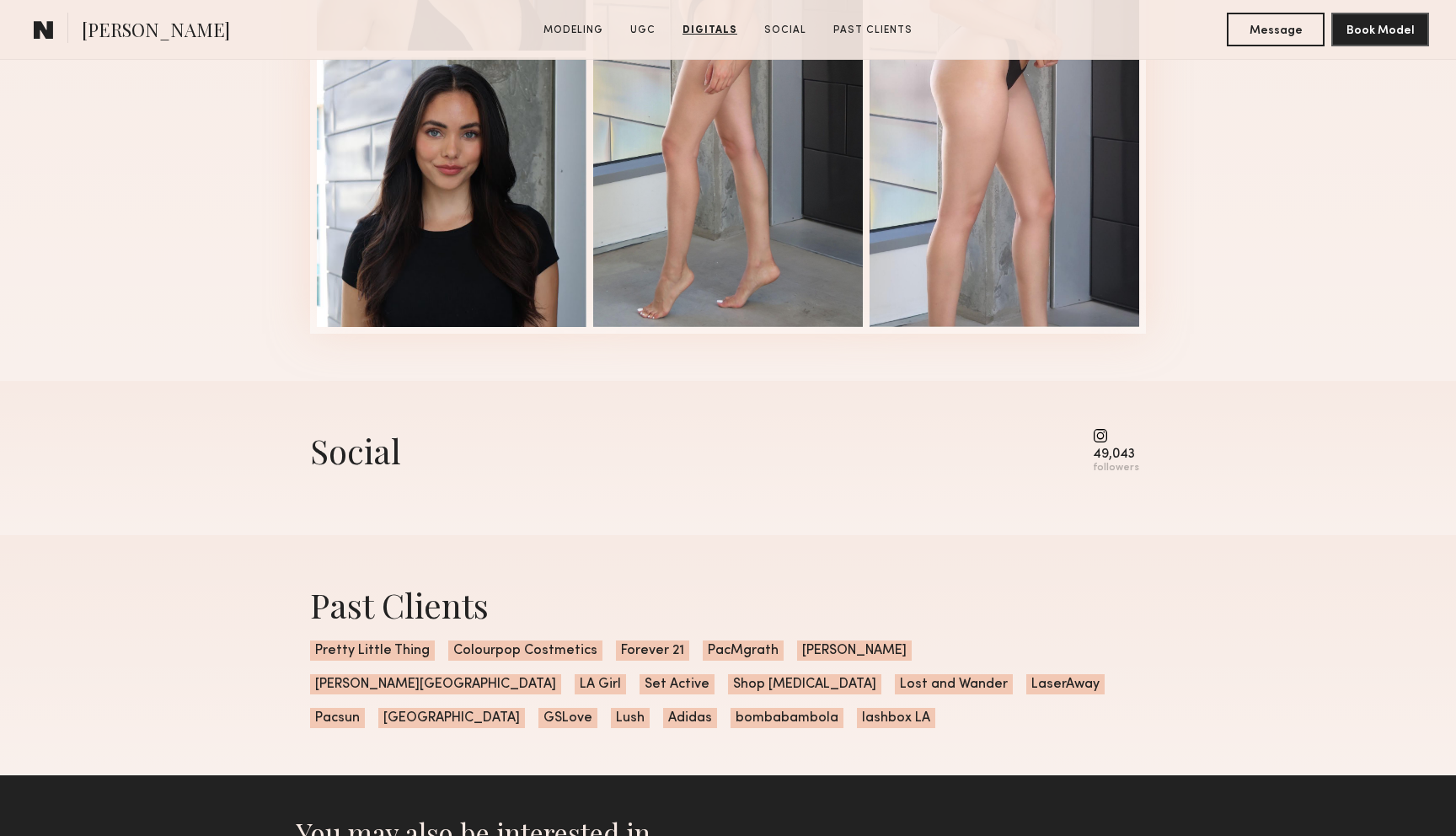
scroll to position [2531, 0]
